Goal: Check status: Check status

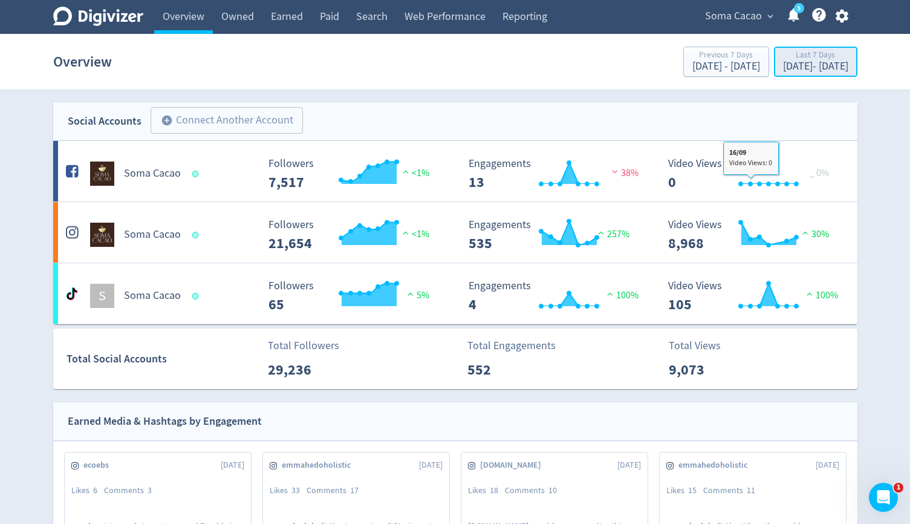
click at [783, 64] on div "[DATE] - [DATE]" at bounding box center [815, 66] width 65 height 11
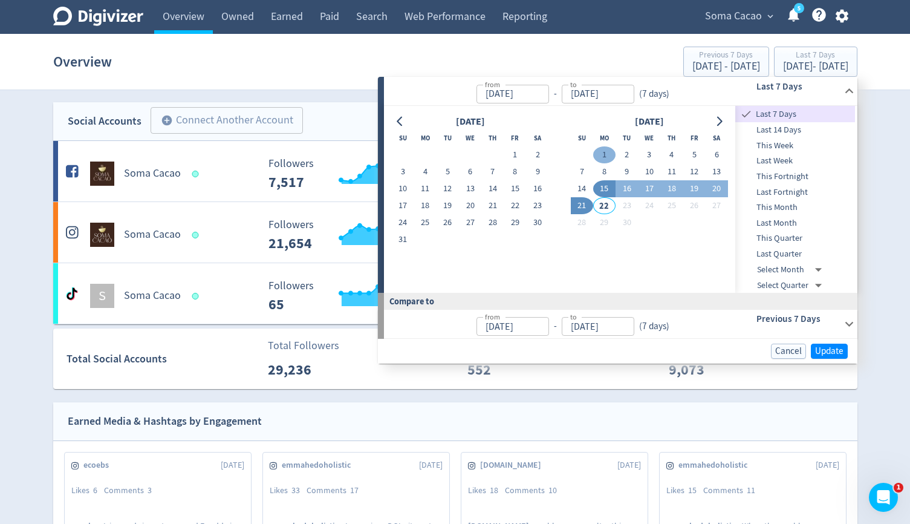
click at [607, 154] on button "1" at bounding box center [604, 154] width 22 height 17
type input "[DATE]"
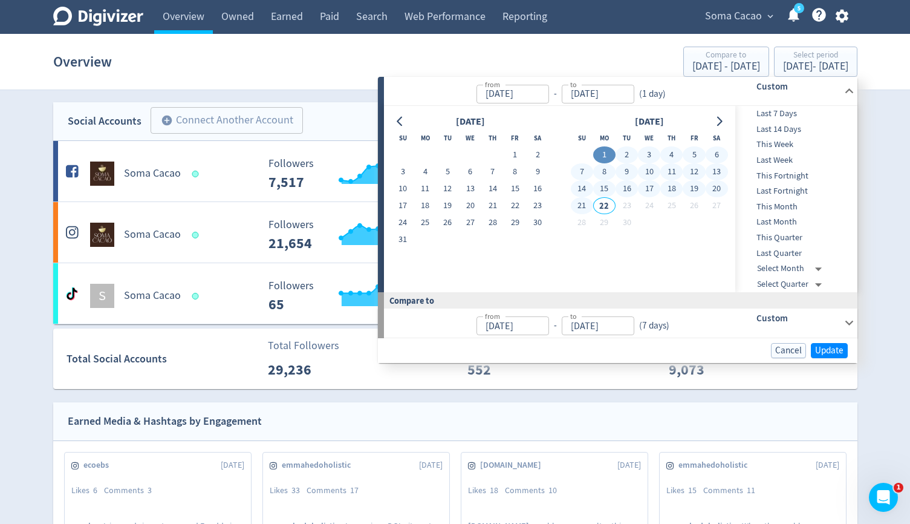
click at [588, 203] on button "21" at bounding box center [582, 205] width 22 height 17
type input "[DATE]"
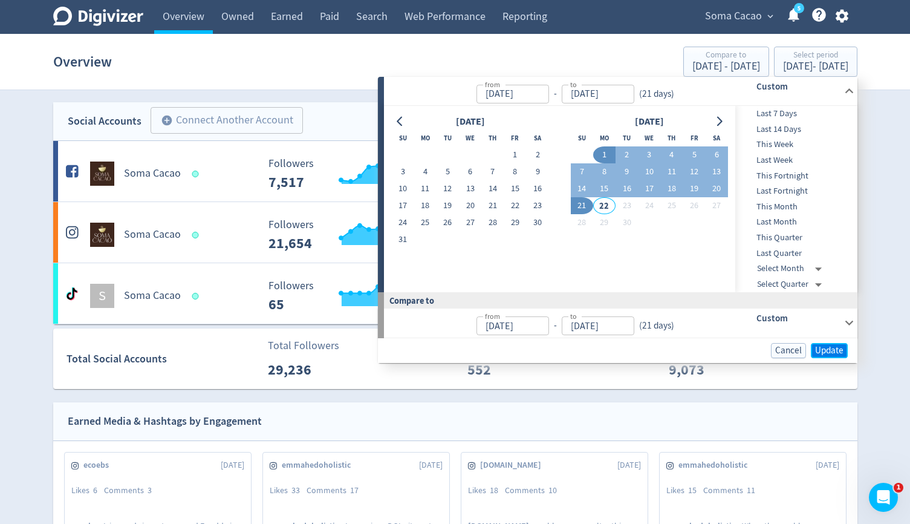
click at [845, 349] on button "Update" at bounding box center [829, 350] width 37 height 15
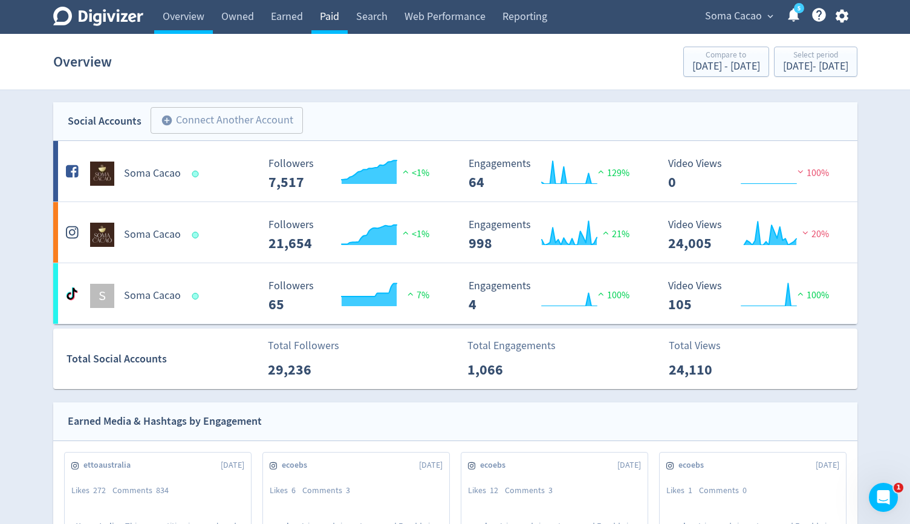
click at [333, 14] on link "Paid" at bounding box center [329, 17] width 36 height 34
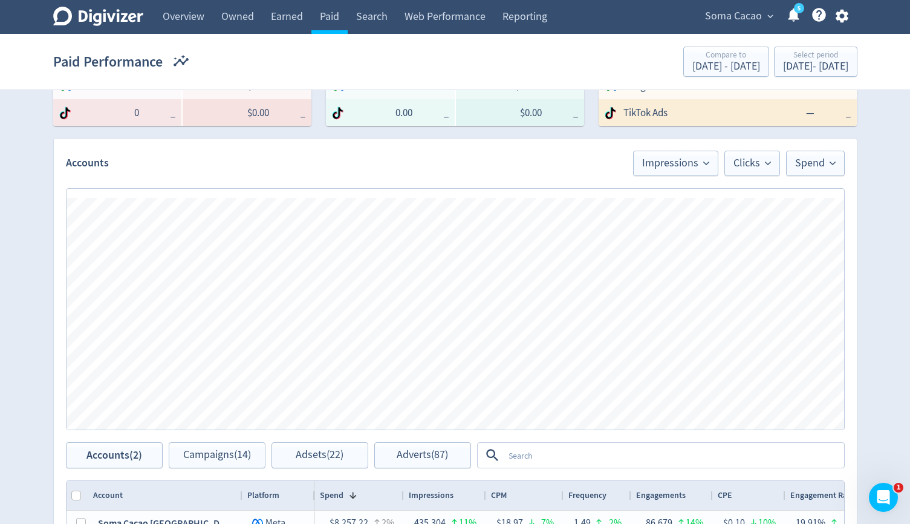
scroll to position [310, 0]
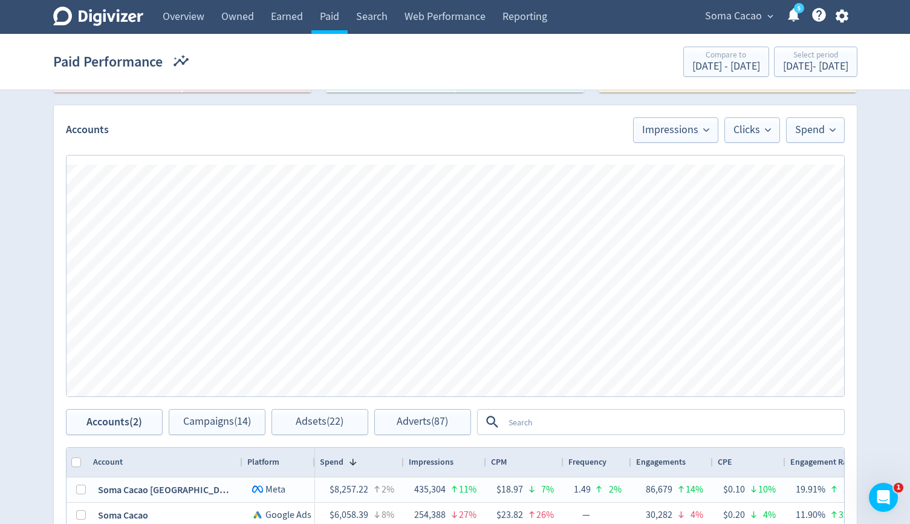
click at [663, 422] on textarea at bounding box center [673, 422] width 339 height 22
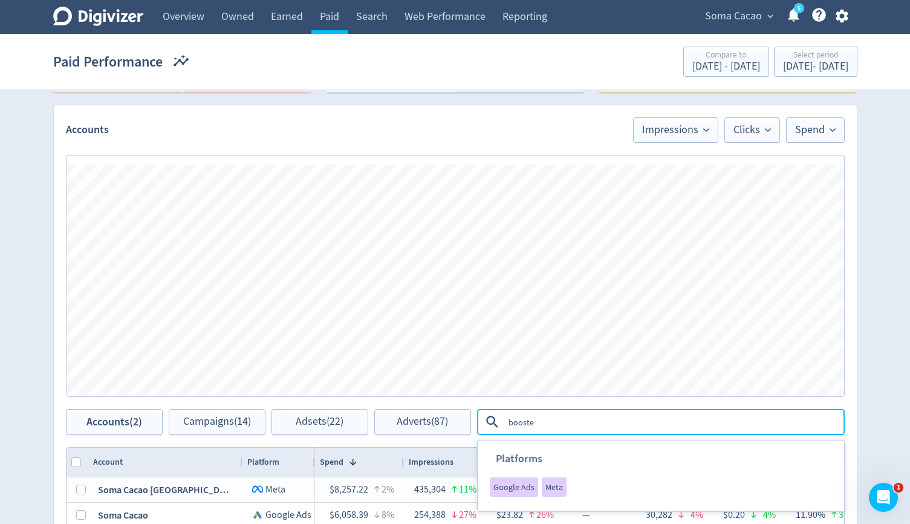
type textarea "boosted"
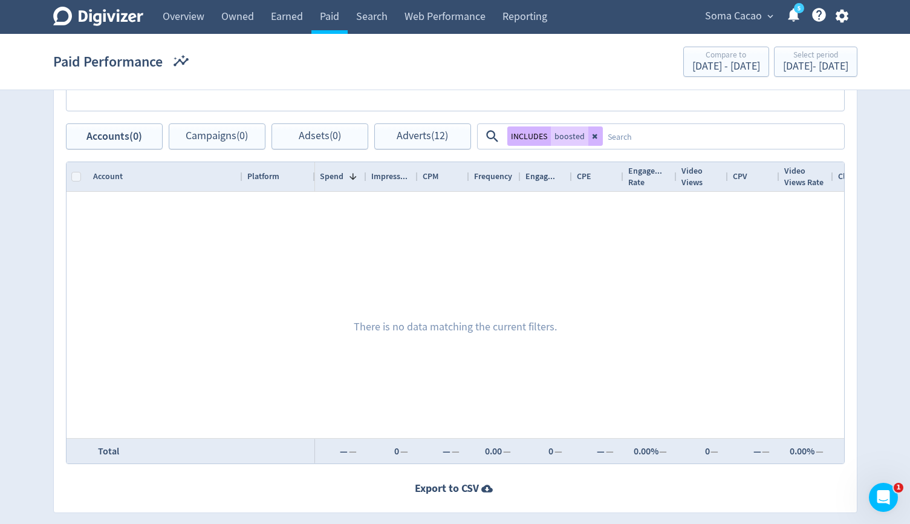
scroll to position [592, 0]
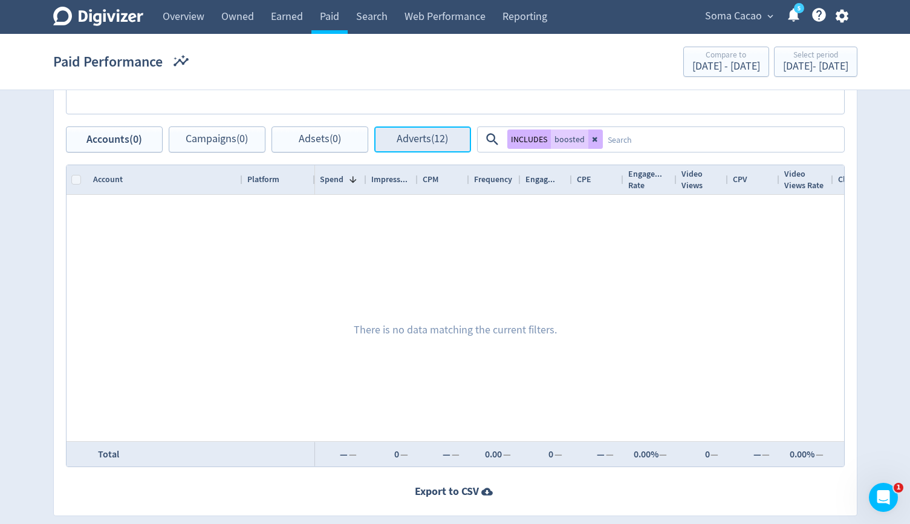
click at [440, 145] on span "Adverts (12)" at bounding box center [422, 139] width 51 height 11
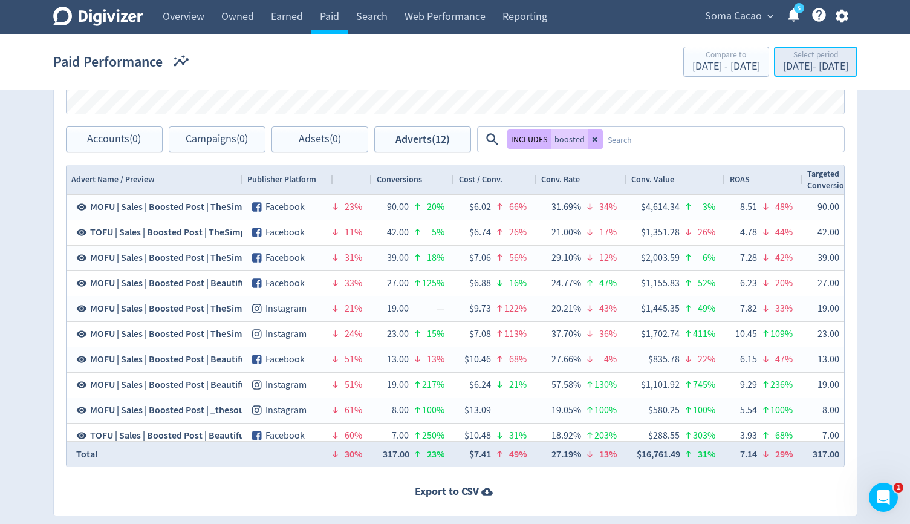
click at [784, 75] on button "Select period [DATE] - [DATE]" at bounding box center [815, 62] width 83 height 30
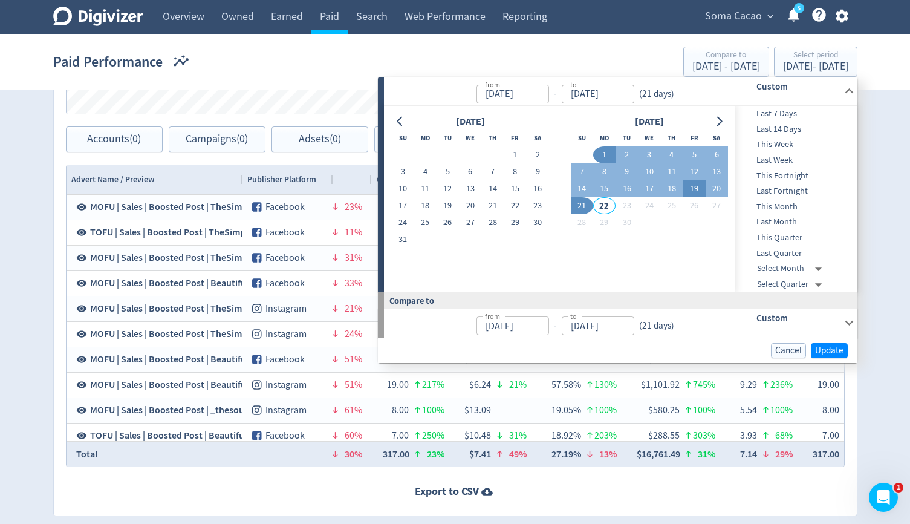
click at [687, 190] on button "19" at bounding box center [694, 188] width 22 height 17
type input "[DATE]"
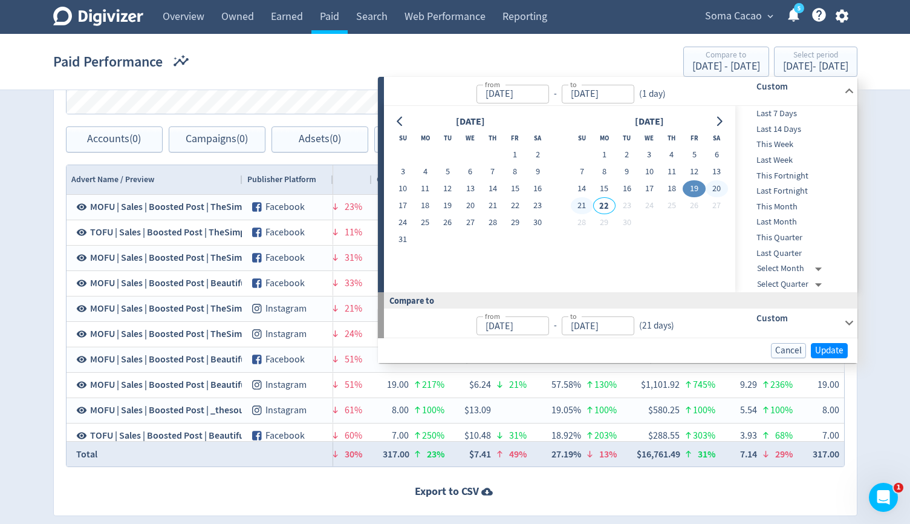
click at [581, 207] on button "21" at bounding box center [582, 205] width 22 height 17
type input "[DATE]"
click at [827, 350] on span "Update" at bounding box center [829, 350] width 28 height 9
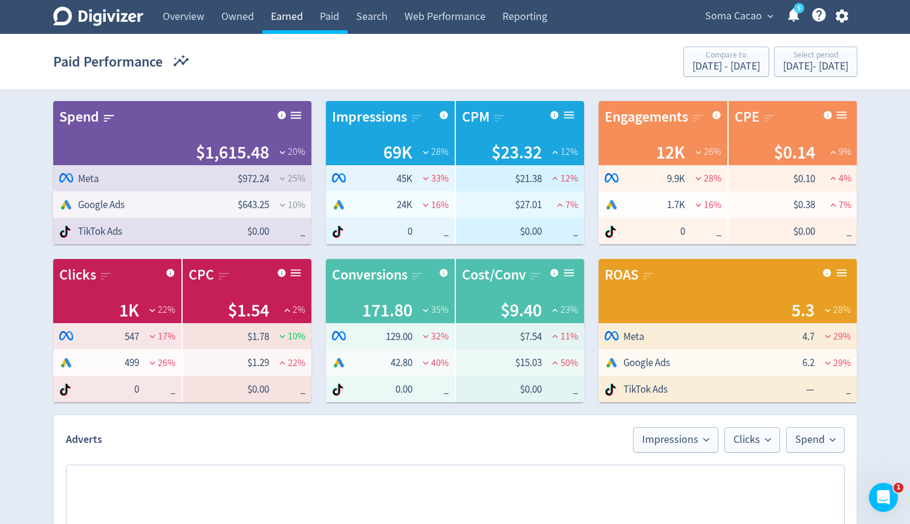
click at [296, 11] on link "Earned" at bounding box center [286, 17] width 49 height 34
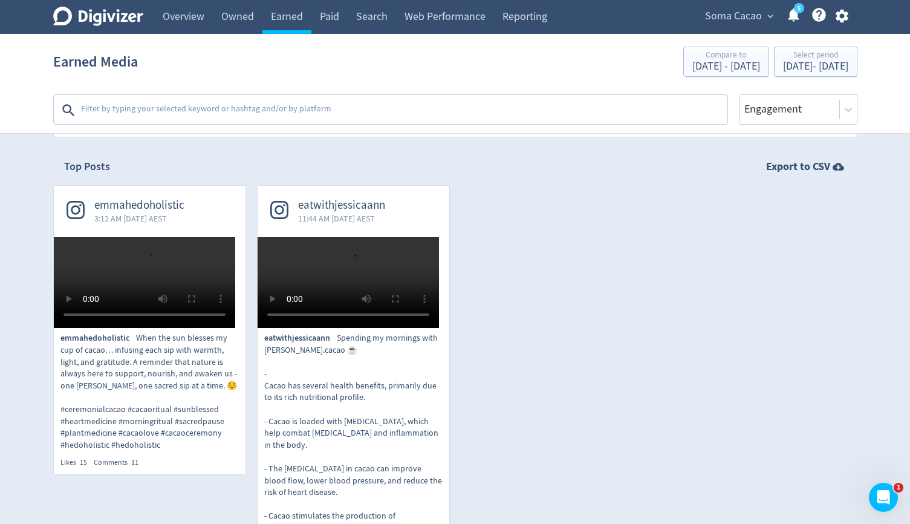
scroll to position [250, 0]
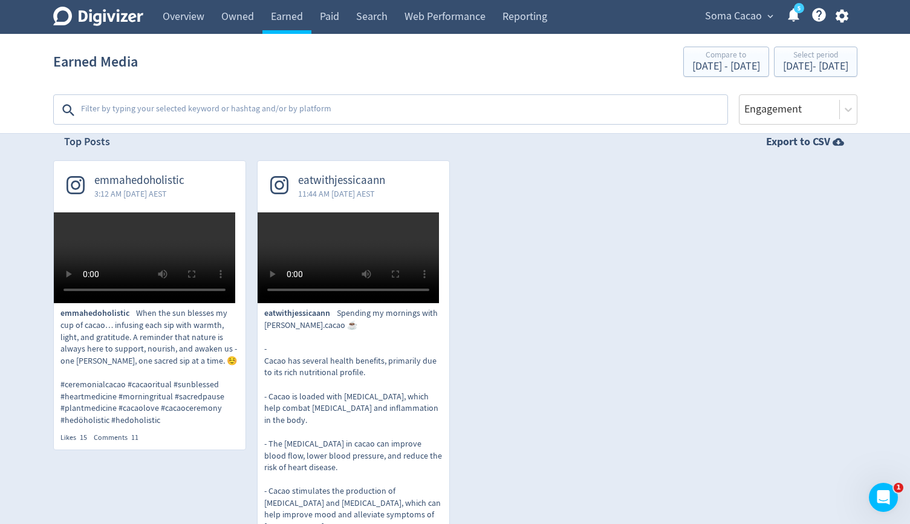
click at [723, 16] on span "Soma Cacao" at bounding box center [733, 16] width 57 height 19
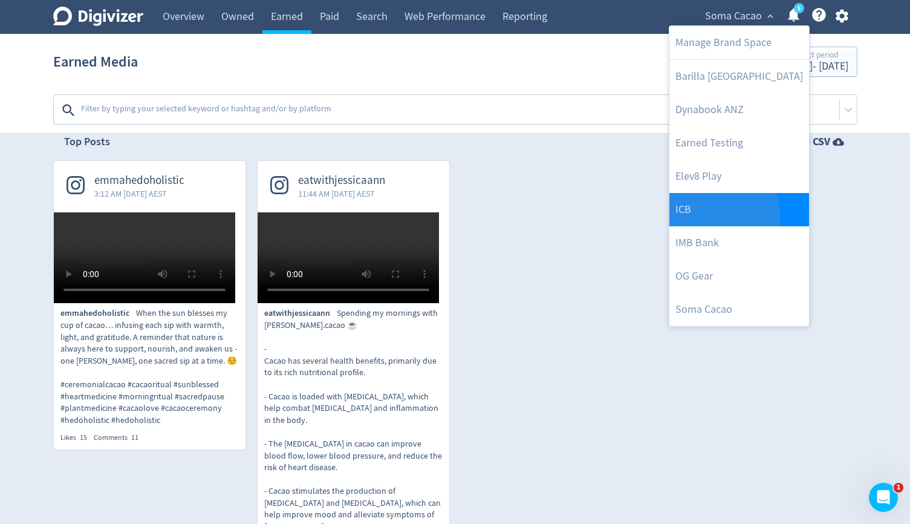
click at [683, 218] on link "ICB" at bounding box center [739, 209] width 140 height 33
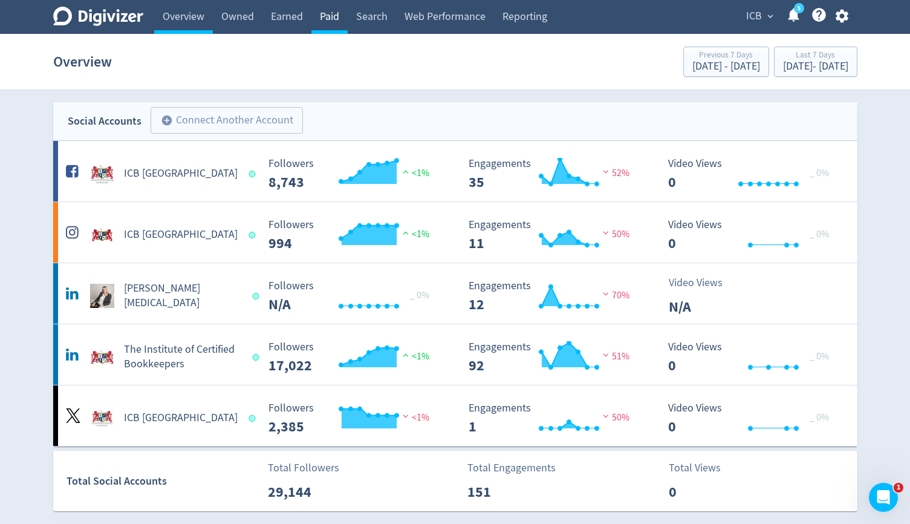
click at [317, 9] on link "Paid" at bounding box center [329, 17] width 36 height 34
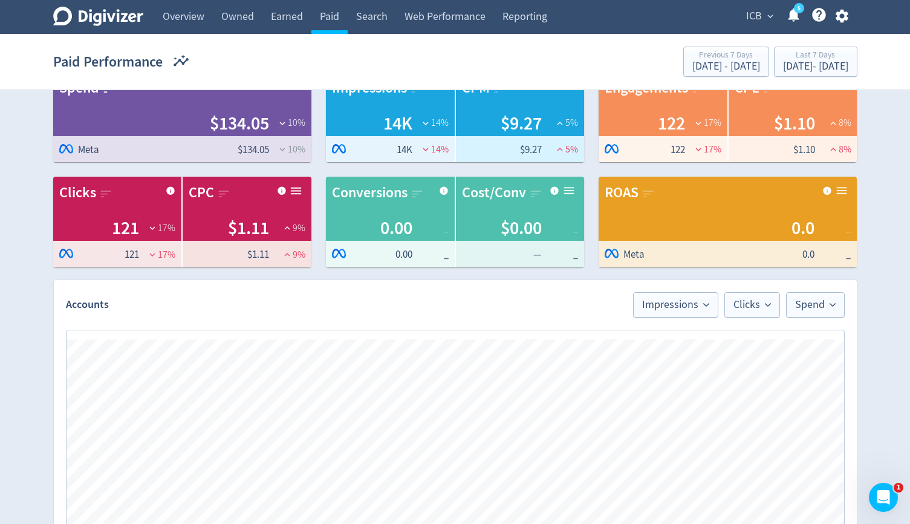
scroll to position [531, 0]
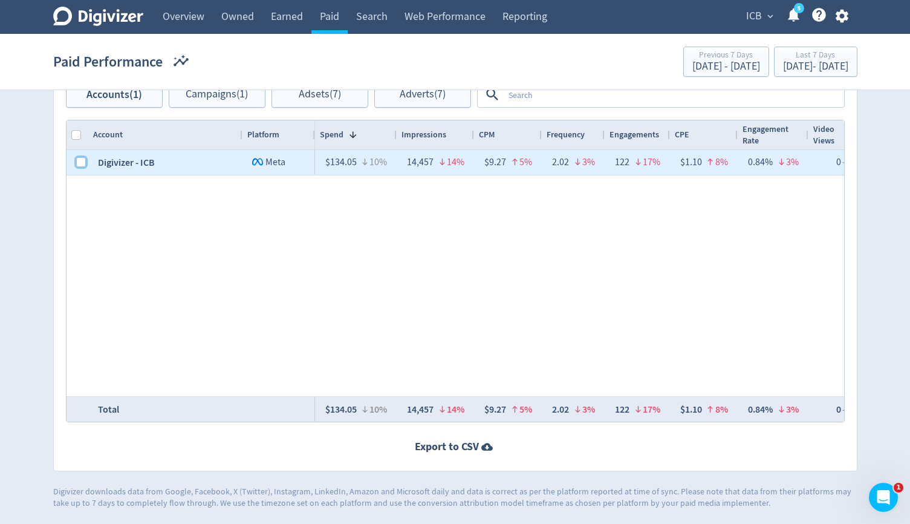
click at [80, 159] on input "Press Space to toggle row selection (unchecked)" at bounding box center [81, 162] width 10 height 10
checkbox input "true"
click at [333, 89] on section "Paid Performance Previous 7 Days [DATE] - [DATE] Last 7 Days [DATE] - [DATE]" at bounding box center [455, 62] width 910 height 56
click at [244, 90] on span "Campaigns (1)" at bounding box center [217, 94] width 62 height 11
